Goal: Task Accomplishment & Management: Complete application form

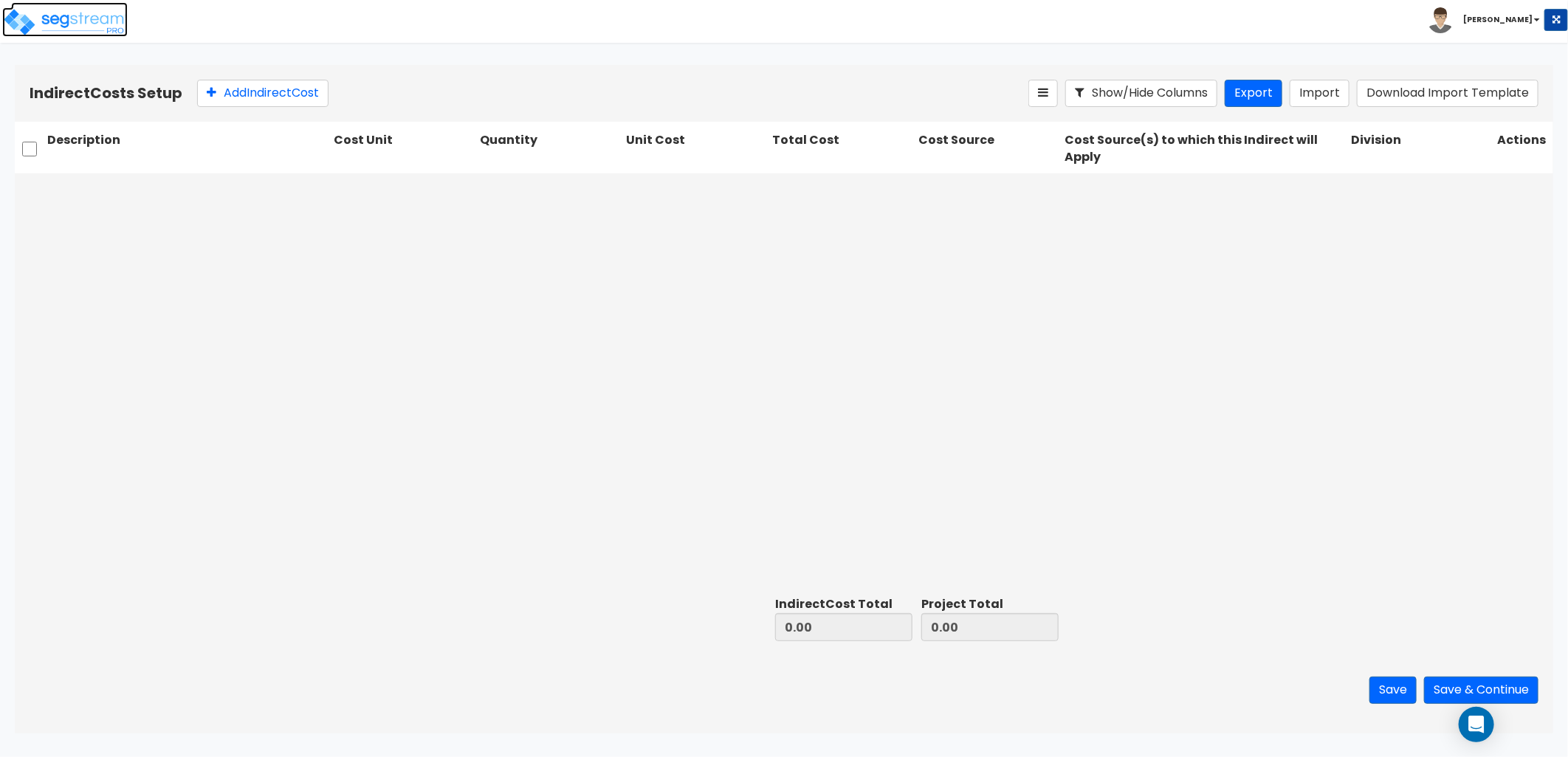
click at [87, 12] on img at bounding box center [65, 22] width 126 height 30
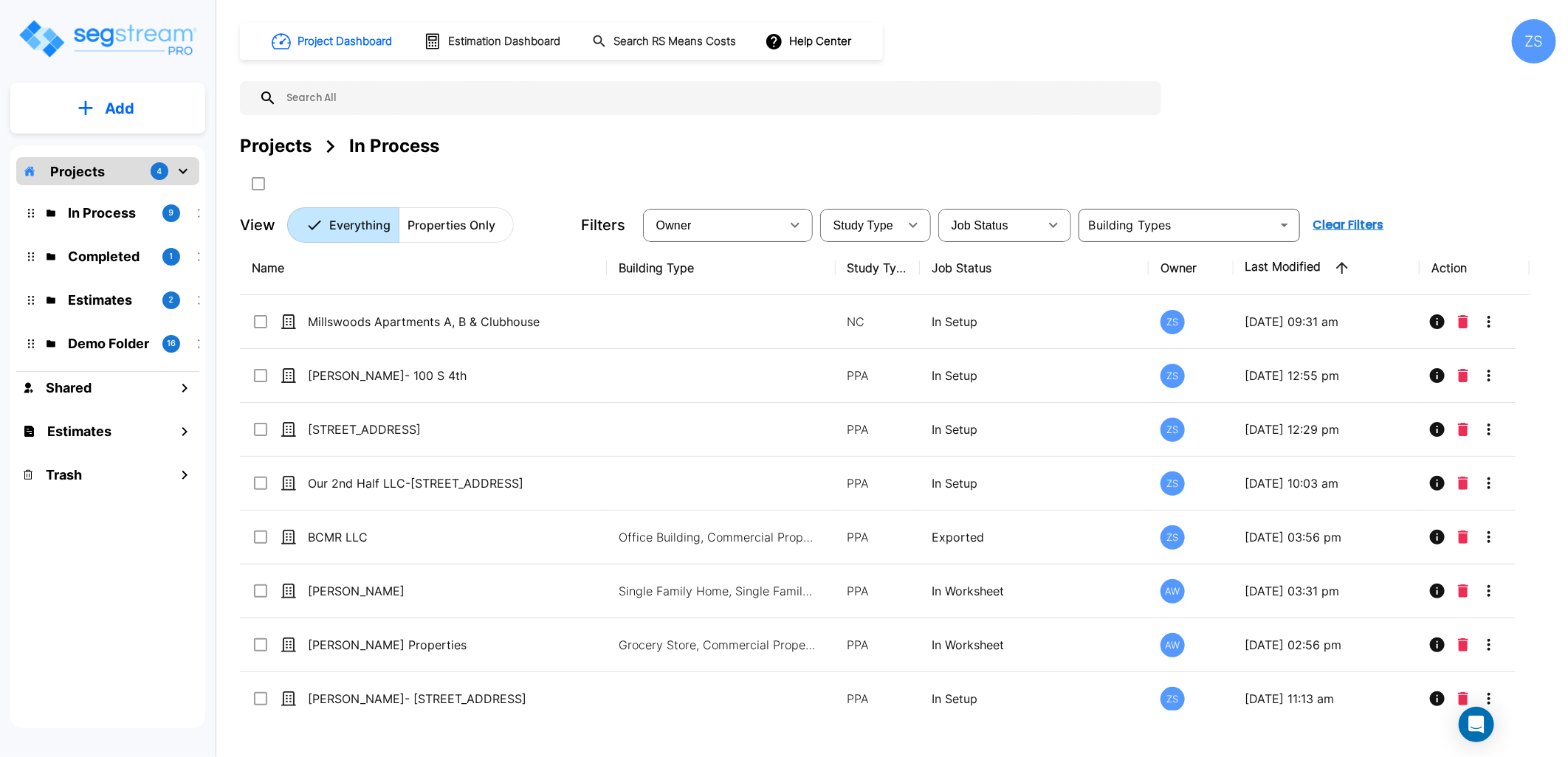
click at [105, 105] on p "Add" at bounding box center [119, 108] width 30 height 22
drag, startPoint x: 132, startPoint y: 192, endPoint x: 152, endPoint y: 192, distance: 20.0
click at [132, 192] on p "Add Property" at bounding box center [117, 191] width 75 height 18
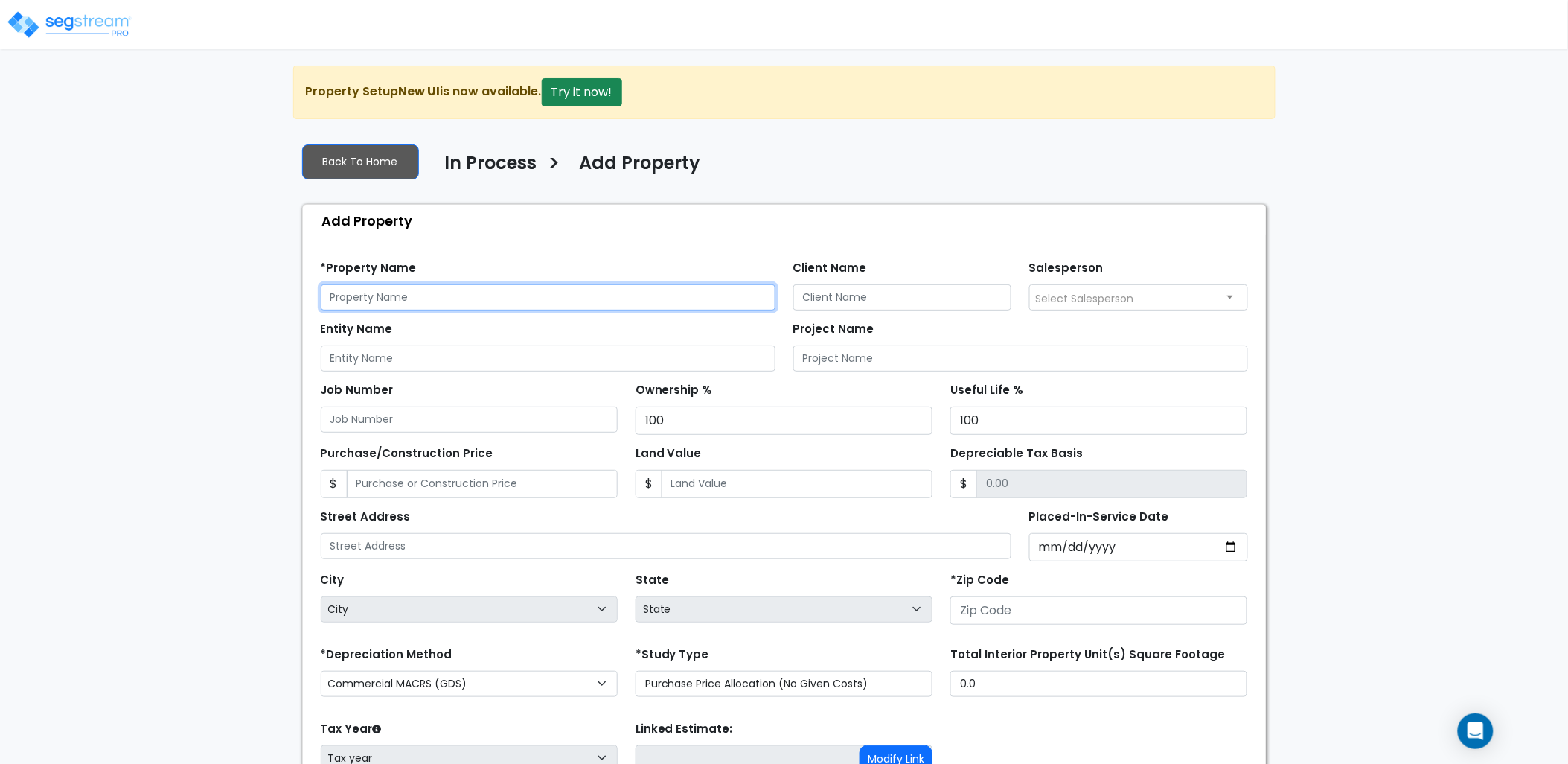
click at [449, 300] on input "text" at bounding box center [548, 297] width 455 height 26
type input "Studio 154 Expansion"
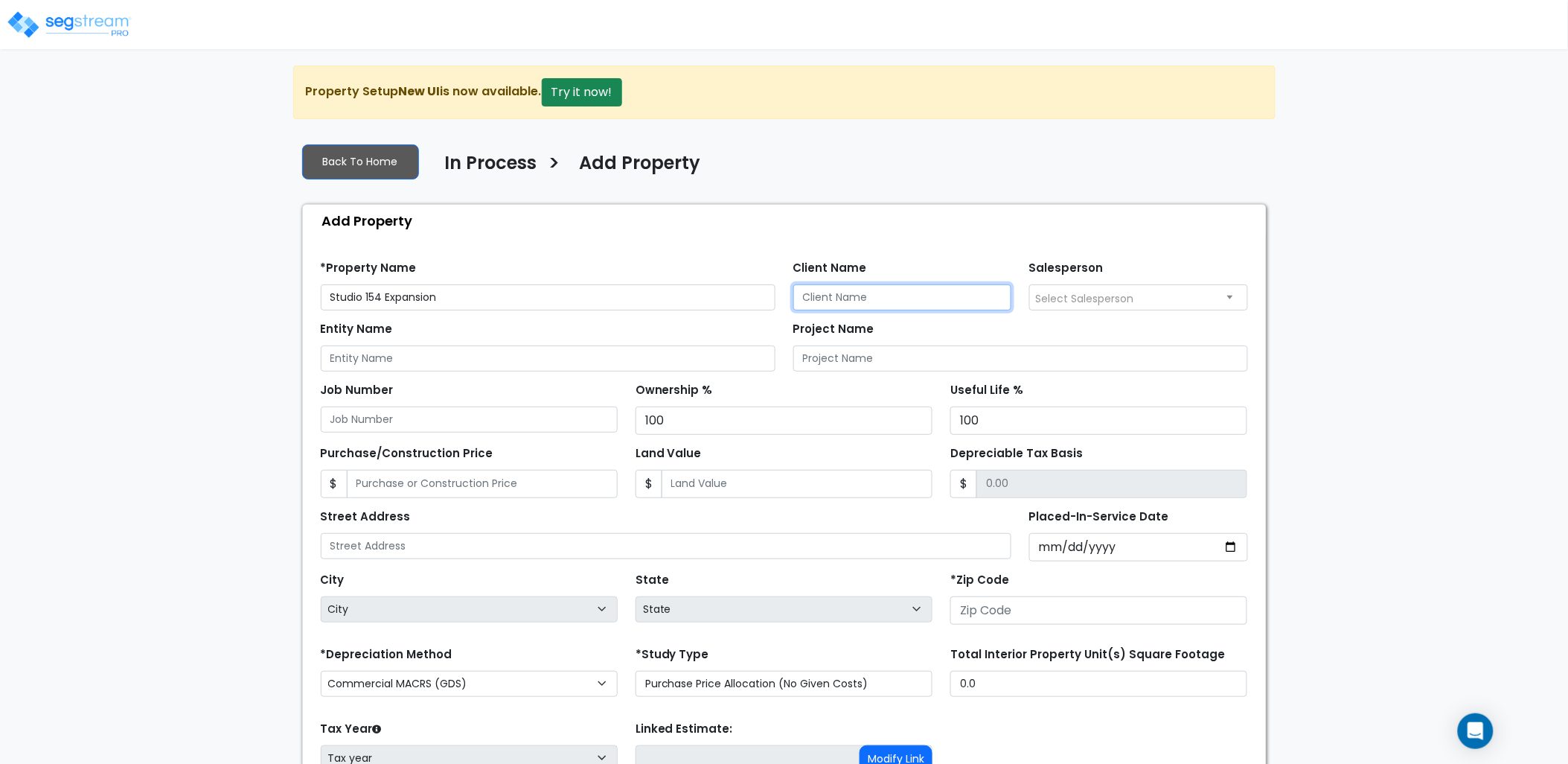
click at [838, 306] on input "Client Name" at bounding box center [902, 297] width 219 height 26
click at [814, 295] on input "Client Name" at bounding box center [902, 297] width 219 height 26
type input "154 Hotel, LLC"
drag, startPoint x: 912, startPoint y: 299, endPoint x: 753, endPoint y: 292, distance: 159.2
click at [753, 292] on div "*Property Name Studio 154 Expansion Client Name 154 Hotel, LLC Salesperson Sele…" at bounding box center [784, 280] width 946 height 61
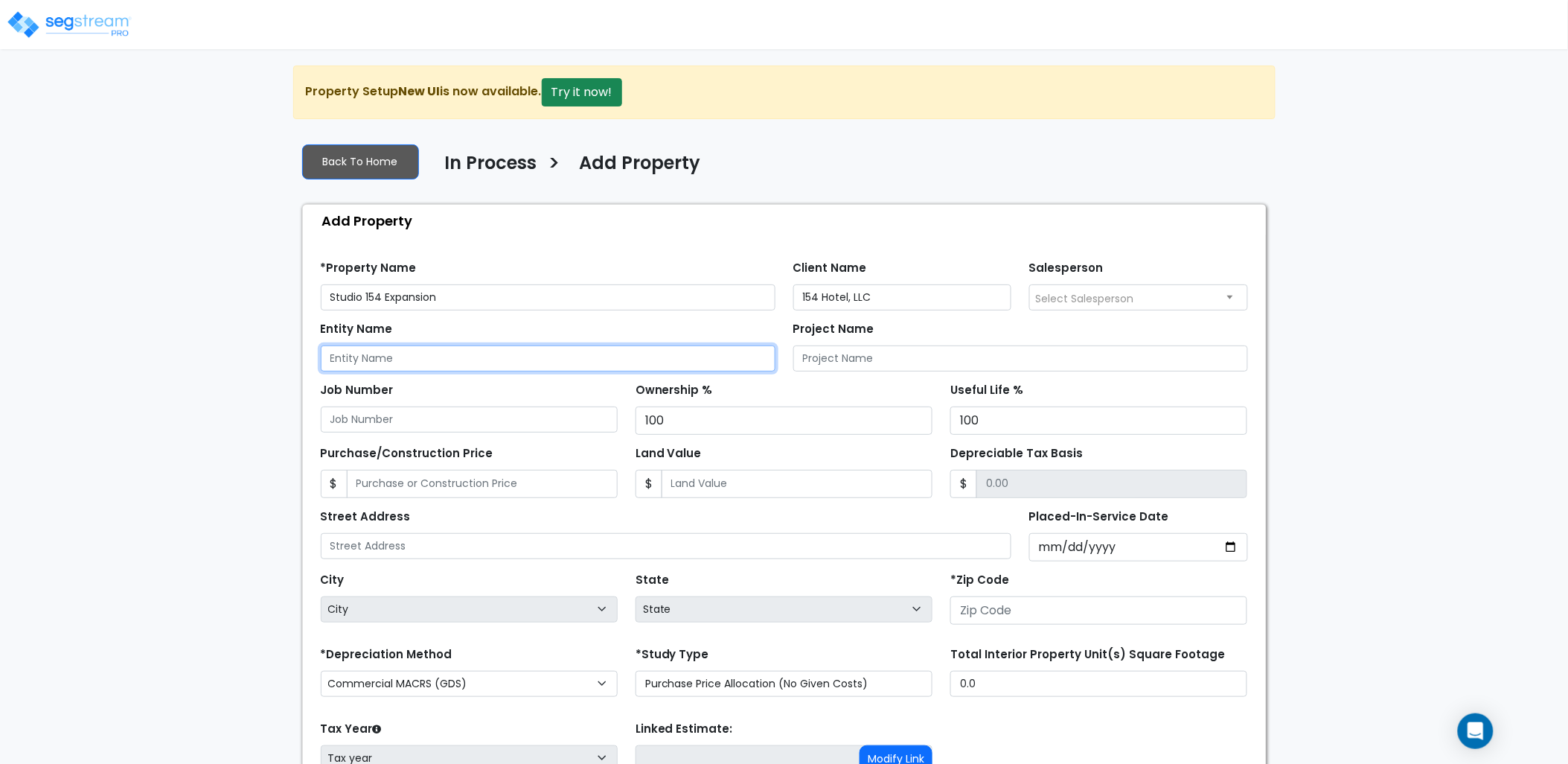
click at [587, 359] on input "Entity Name" at bounding box center [548, 359] width 455 height 26
paste input "154 Hotel, LLC"
type input "154 Hotel, LLC"
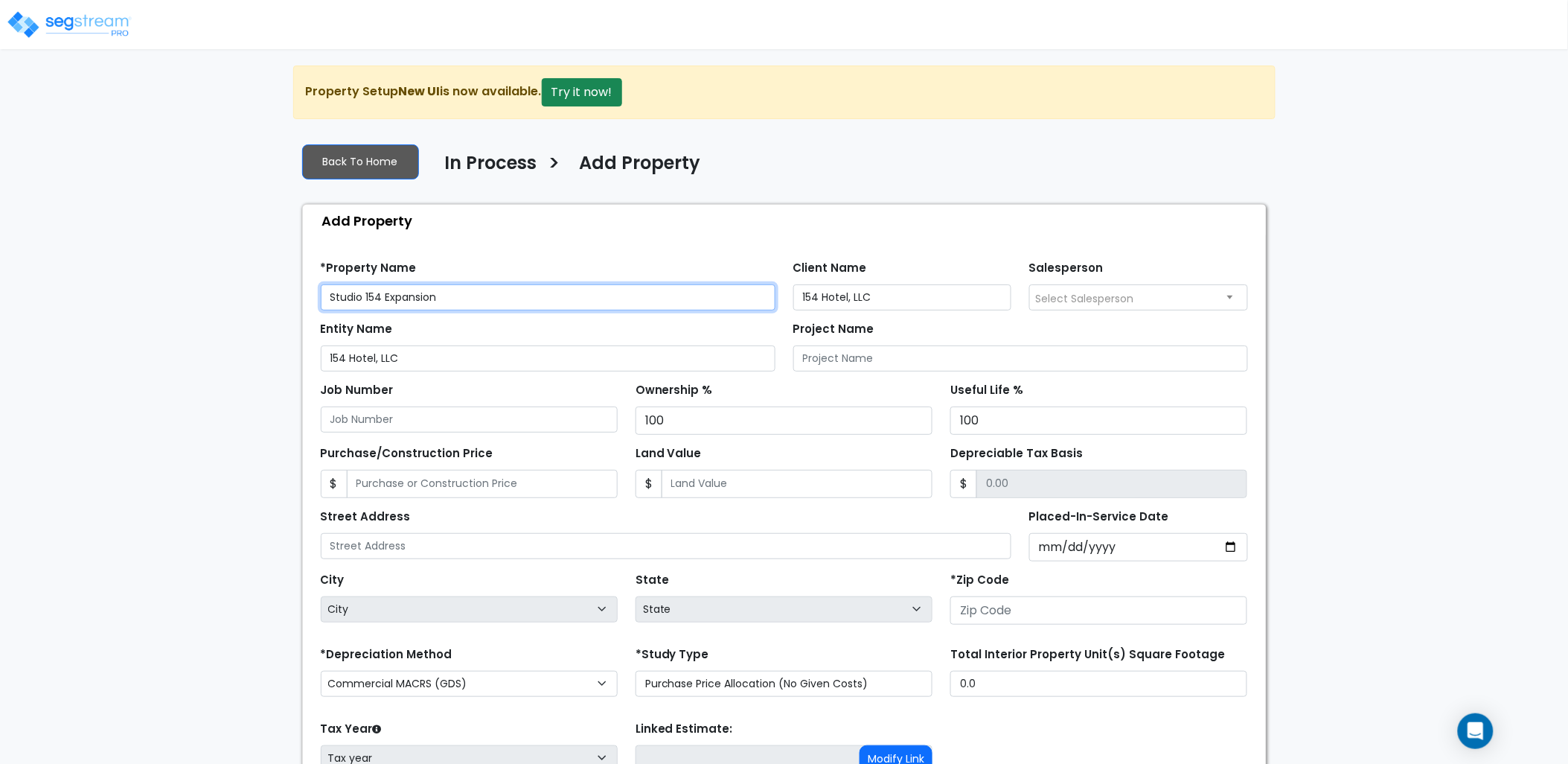
drag, startPoint x: 322, startPoint y: 296, endPoint x: 238, endPoint y: 296, distance: 84.0
click at [229, 300] on div "We are Building your Property. So please grab a coffee and let us do the heavy …" at bounding box center [784, 480] width 1568 height 830
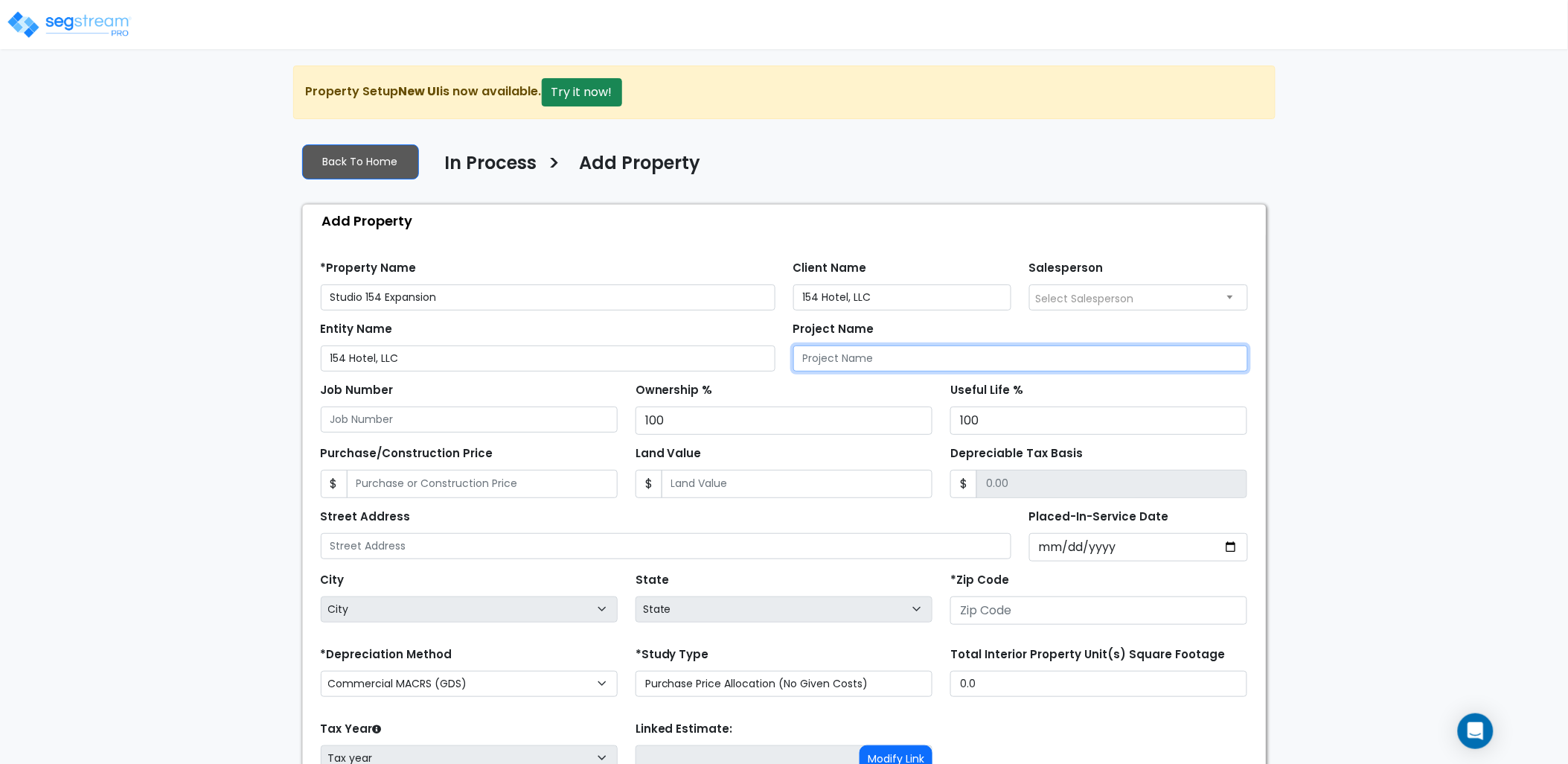
click at [946, 348] on input "Project Name" at bounding box center [1021, 359] width 455 height 26
paste input "Studio 154 Expansion"
type input "Studio 154 Expansion"
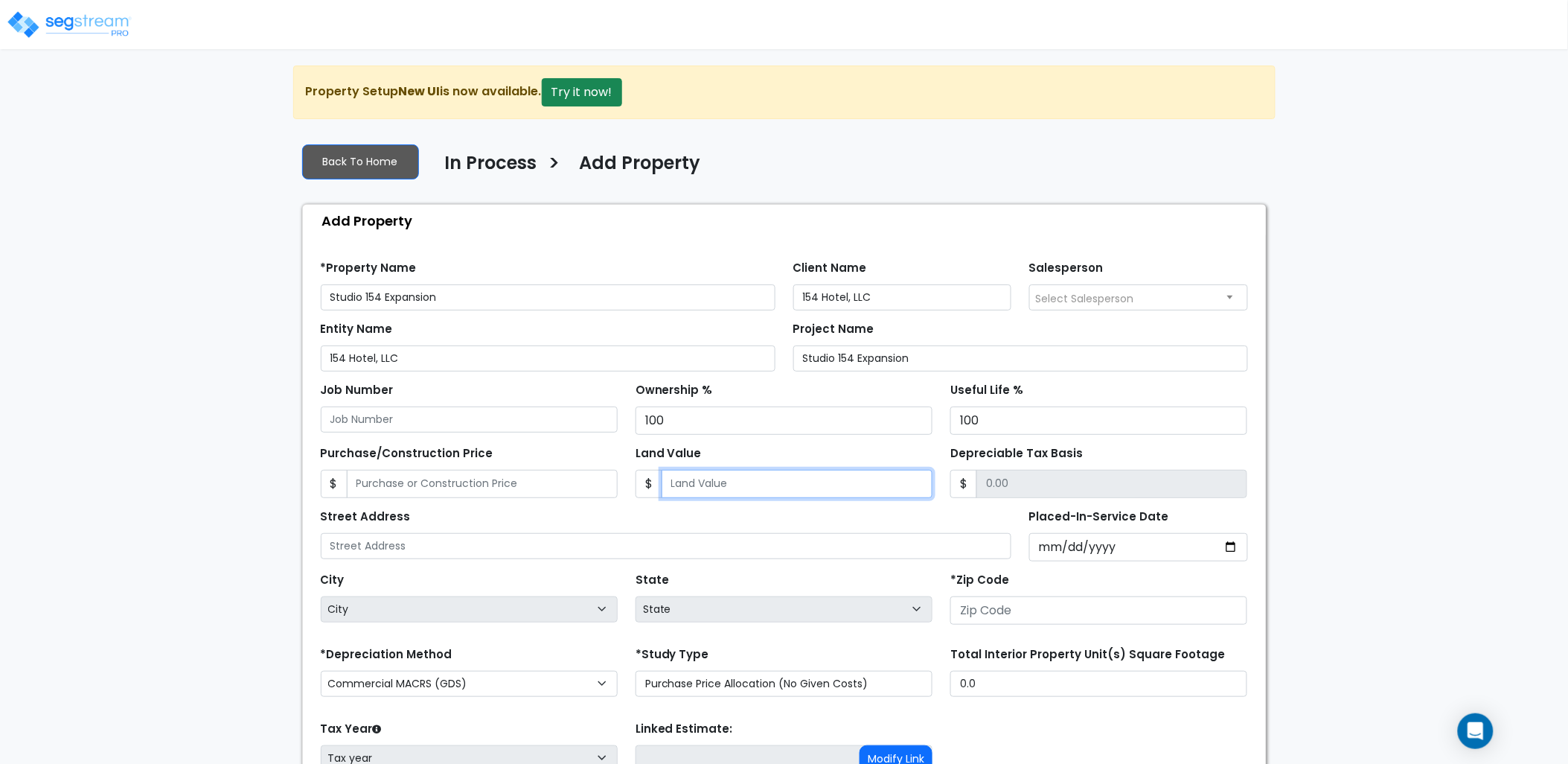
click at [723, 475] on input "Land Value" at bounding box center [797, 484] width 271 height 28
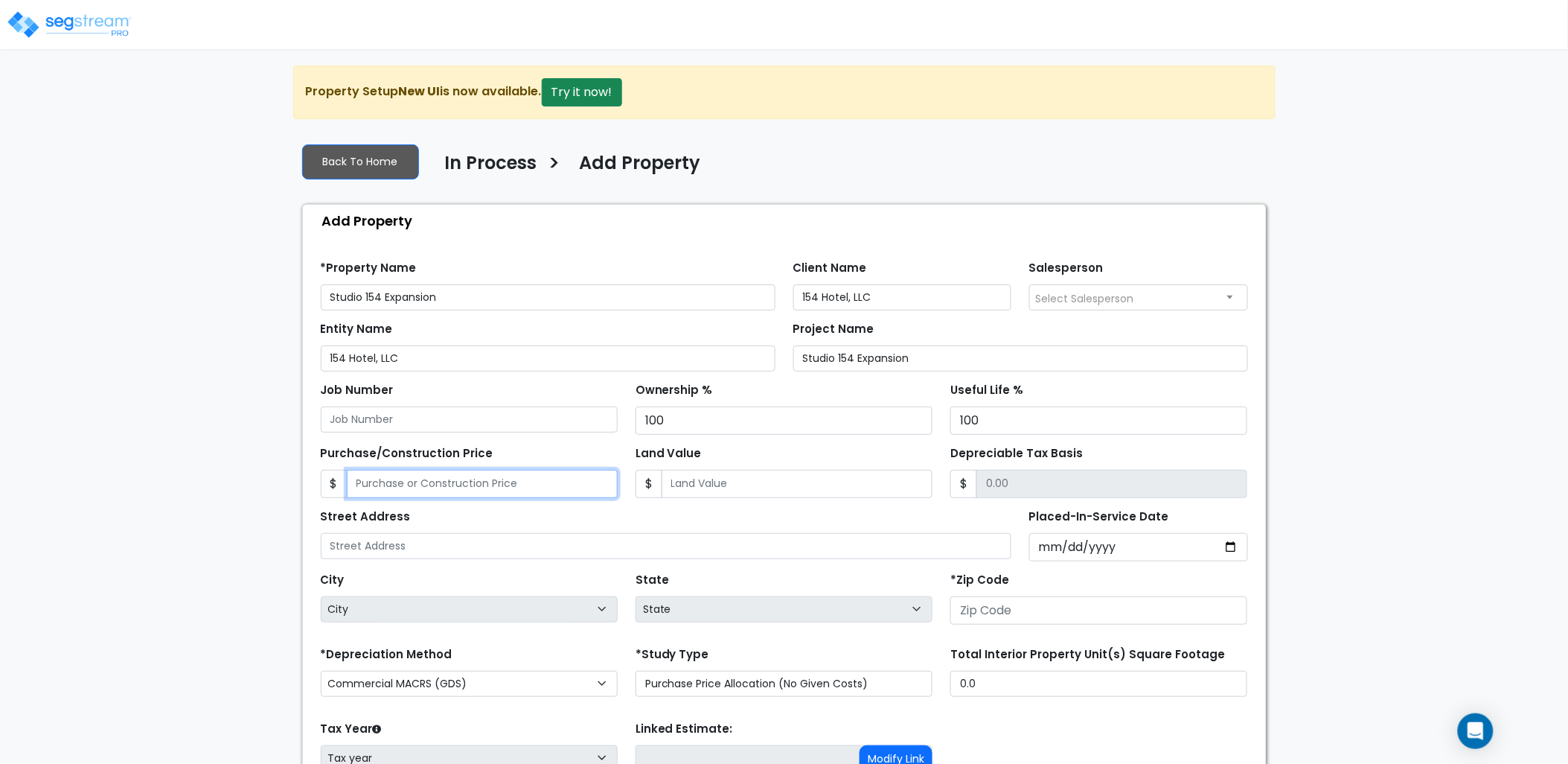
click at [448, 490] on input "Purchase/Construction Price" at bounding box center [482, 484] width 271 height 28
type input "2"
type input "2.00"
type input "29"
type input "29.00"
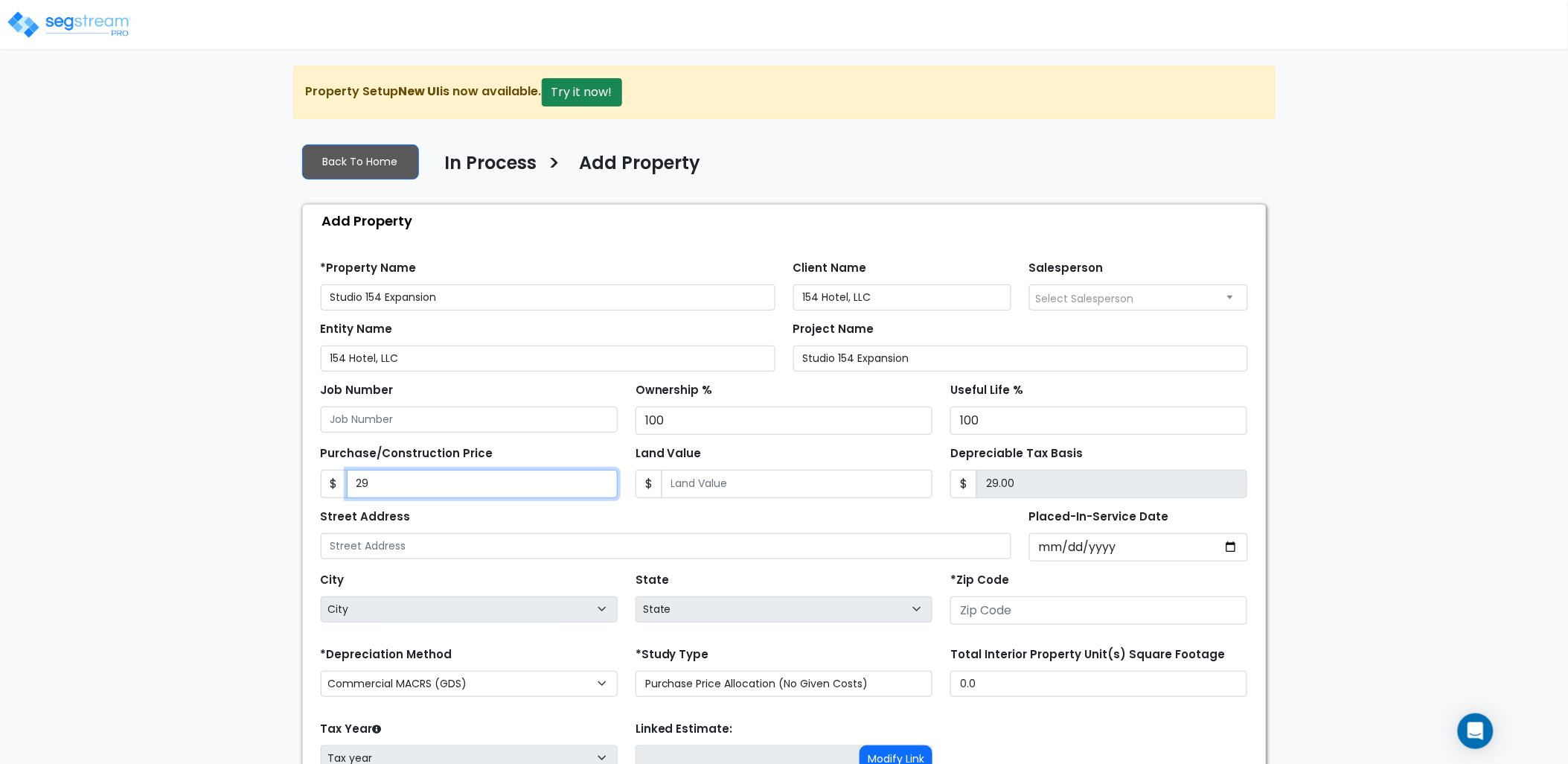
type input "290"
type input "290.00"
type input "2901"
type input "2,901.00"
type input "2,9015"
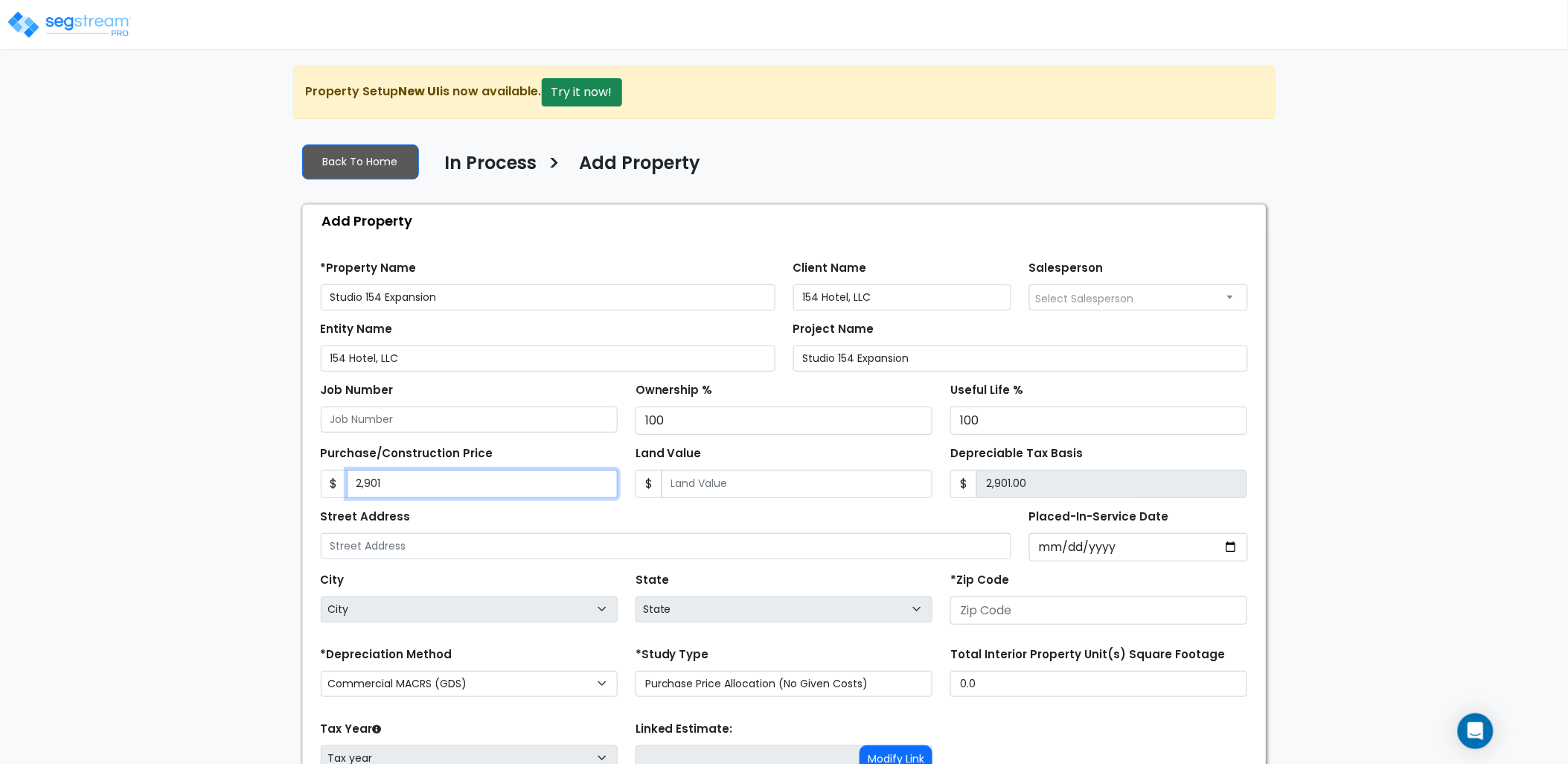
type input "29,015.00"
type input "29,0155"
type input "290,155.00"
type input "290,1558"
type input "2,901,558.00"
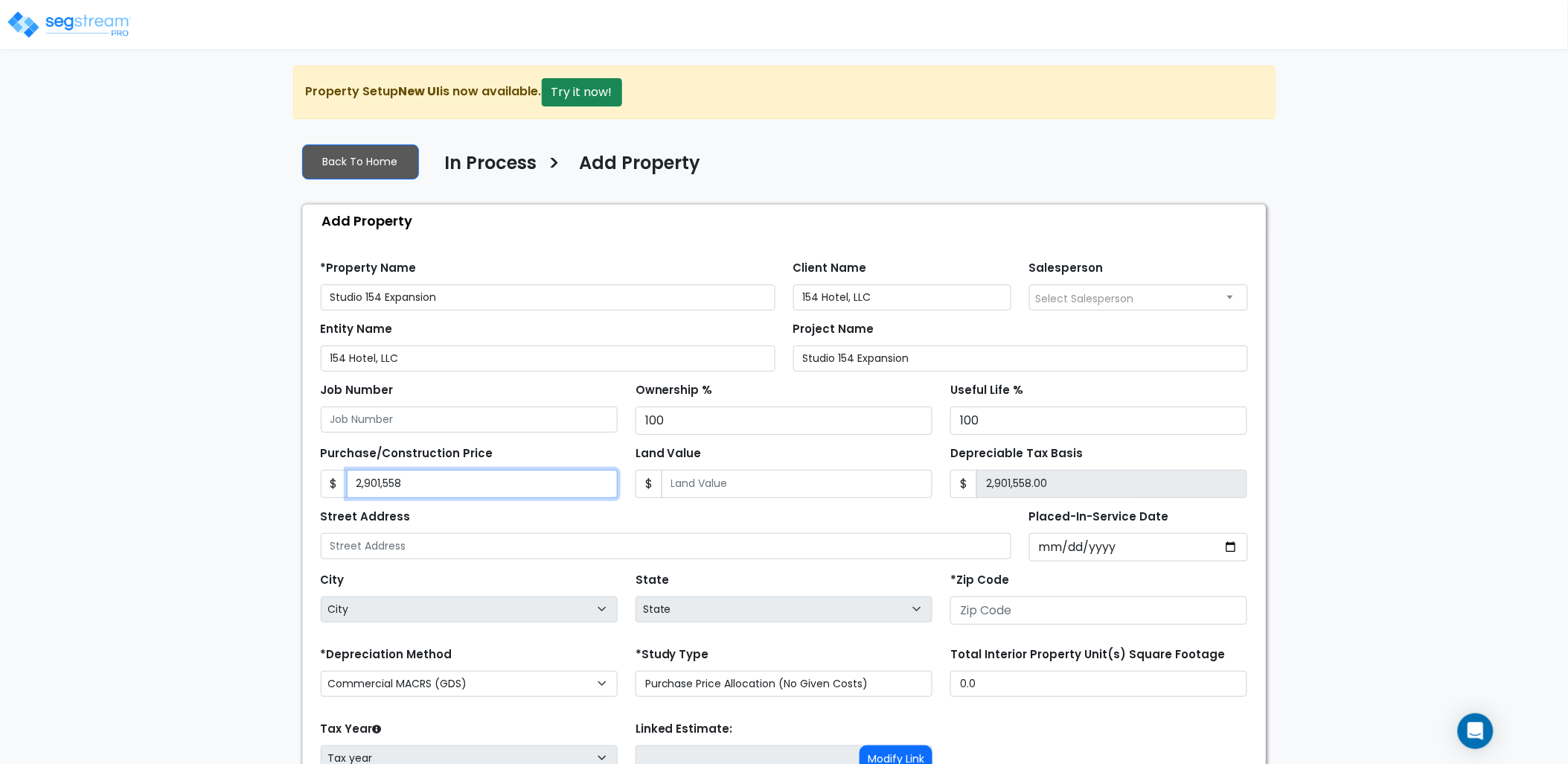
type input "2,901,558."
type input "2,901,558.00"
type input "2,901,558.7"
type input "2,901,558.70"
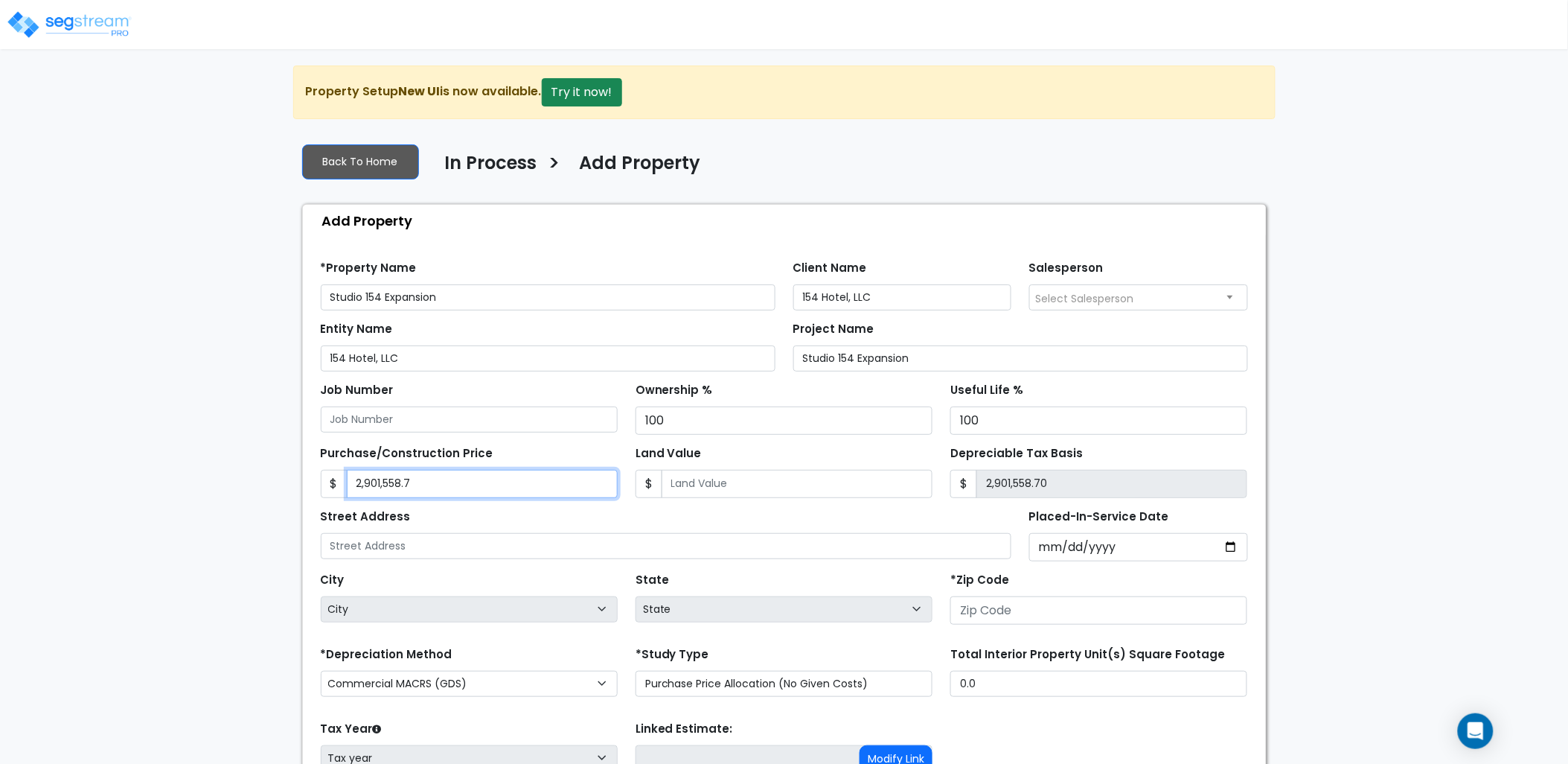
type input "2,901,558.70"
click at [1048, 543] on input "Placed-In-Service Date" at bounding box center [1138, 547] width 219 height 28
